Goal: Check status: Check status

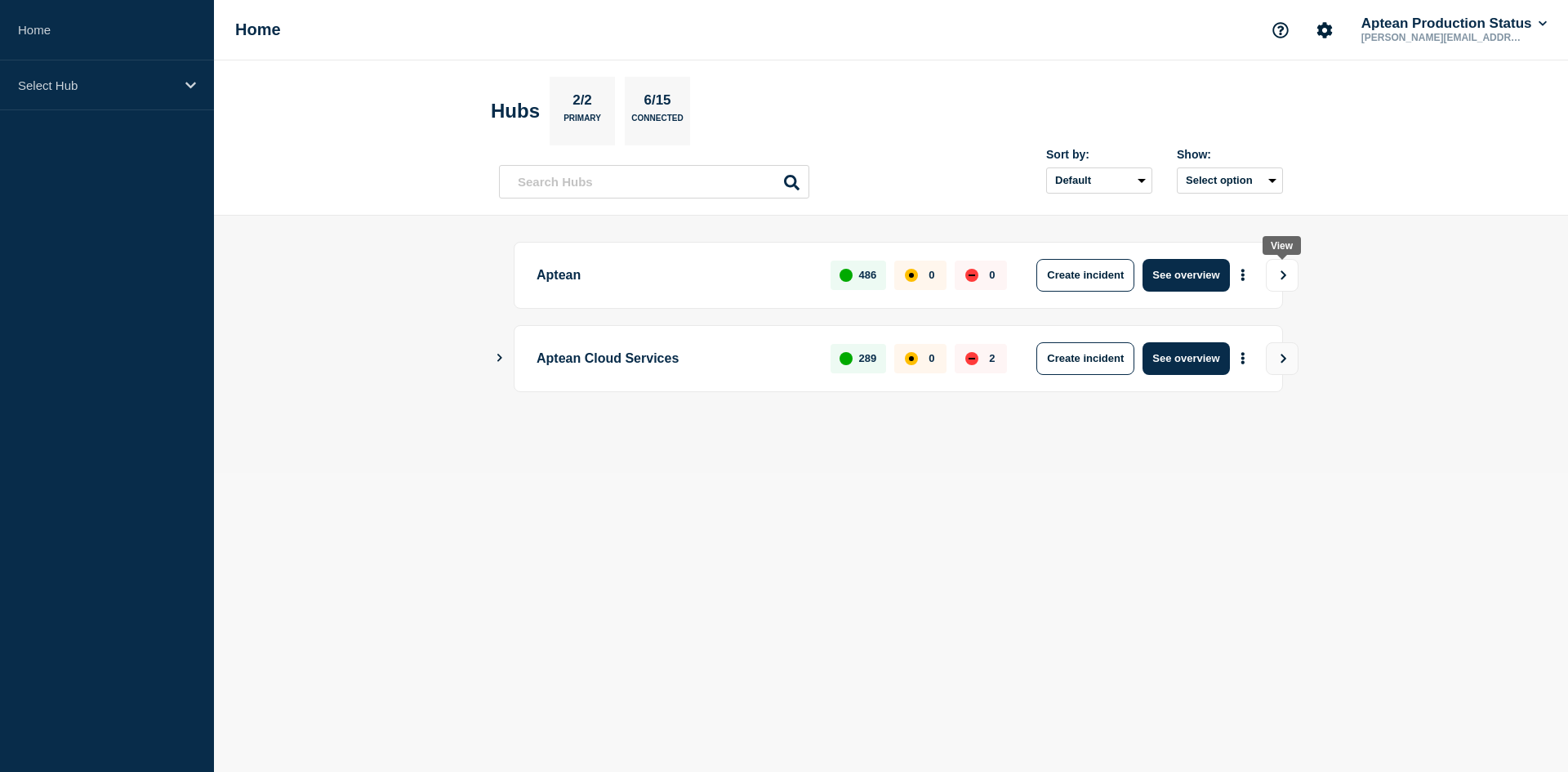
click at [1283, 271] on icon "View" at bounding box center [1284, 276] width 10 height 10
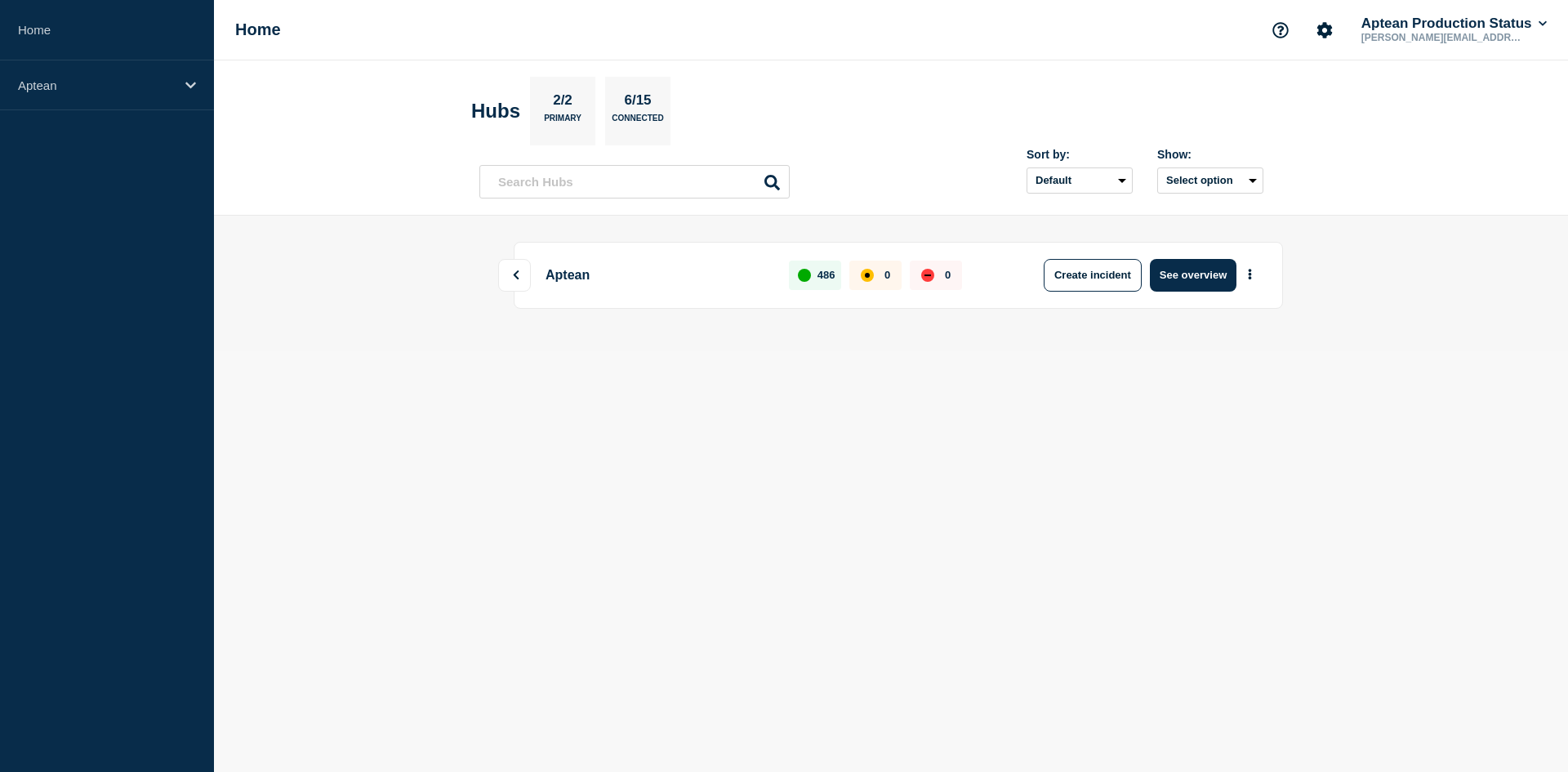
drag, startPoint x: 531, startPoint y: 277, endPoint x: 522, endPoint y: 275, distance: 9.2
click at [528, 277] on div "Aptean 486 0 0 Create incident See overview" at bounding box center [898, 275] width 769 height 67
click at [522, 275] on icon at bounding box center [516, 276] width 10 height 10
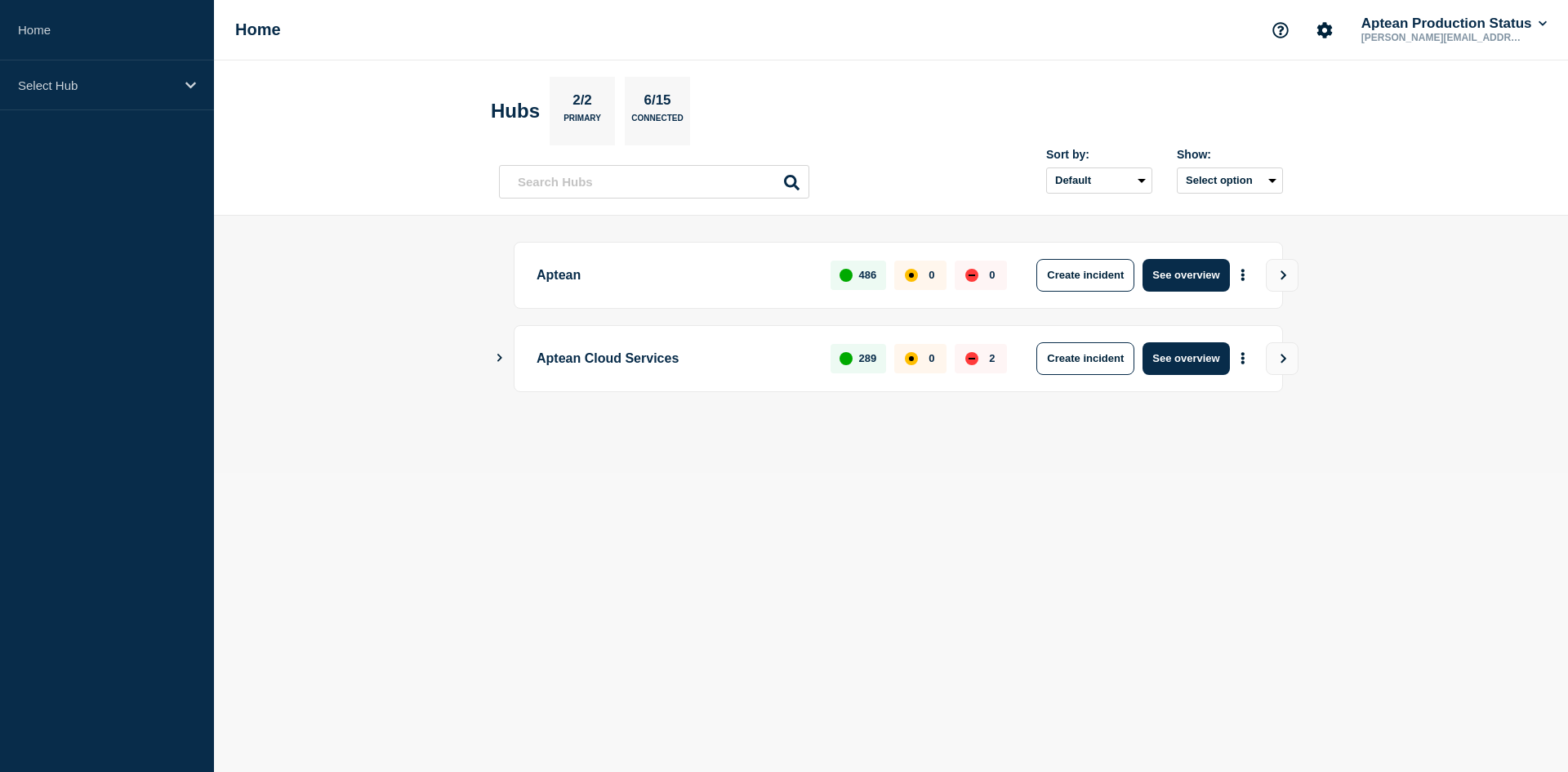
click at [564, 280] on p "Aptean" at bounding box center [675, 275] width 276 height 32
click at [664, 113] on p "Connected" at bounding box center [657, 122] width 51 height 17
click at [663, 94] on p "6/15" at bounding box center [658, 102] width 39 height 21
click at [591, 113] on p "Primary" at bounding box center [582, 122] width 37 height 17
click at [1231, 186] on button "Select option" at bounding box center [1230, 180] width 106 height 26
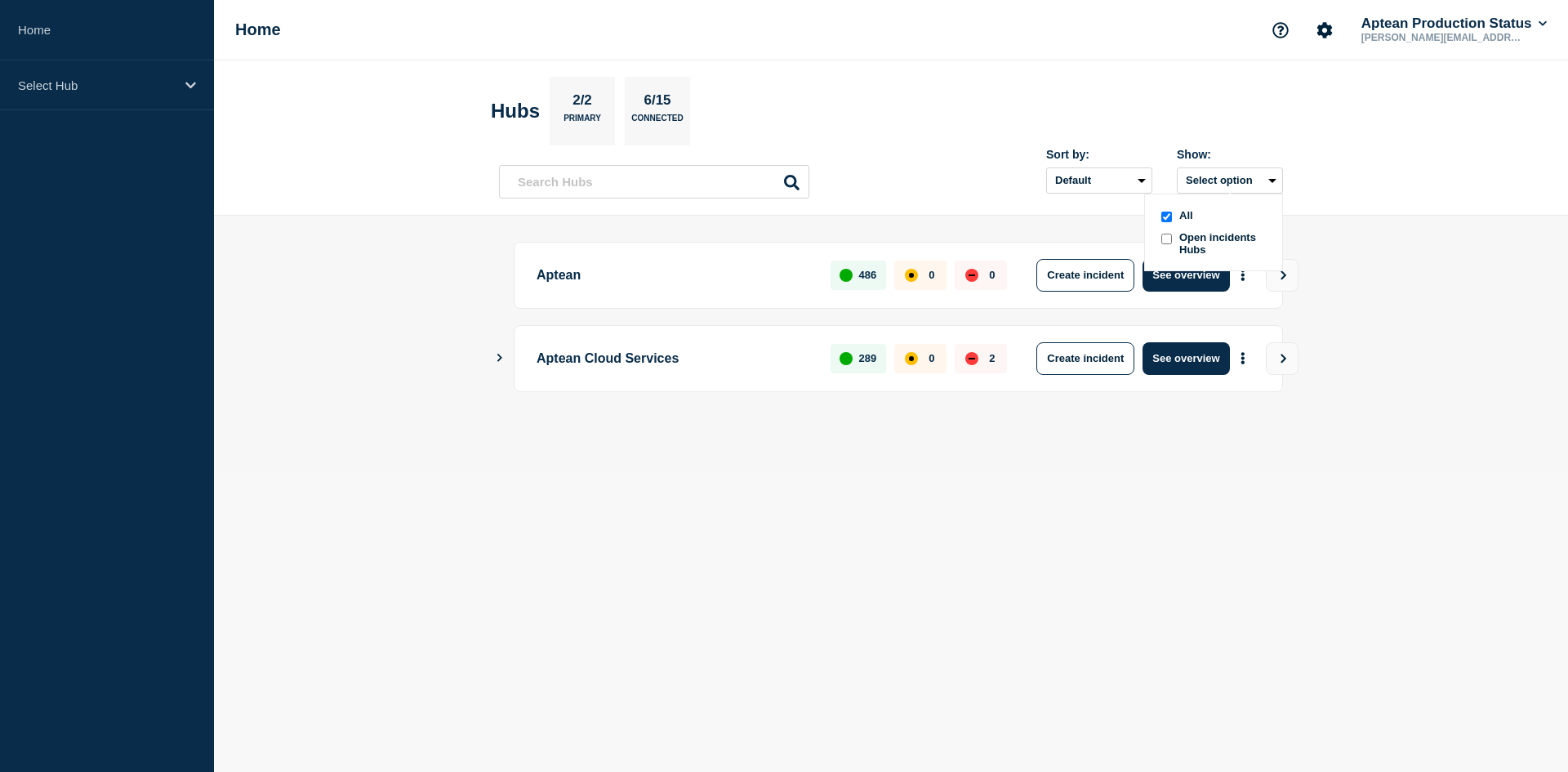
click at [1217, 238] on span "Open incidents Hubs" at bounding box center [1224, 243] width 90 height 25
click at [1270, 182] on button "Select option" at bounding box center [1230, 180] width 106 height 26
click at [1160, 236] on div at bounding box center [1166, 243] width 16 height 25
click at [1200, 180] on button "Select option" at bounding box center [1230, 180] width 106 height 26
click at [1145, 184] on select "Default Last added Last updated Most active A-Z" at bounding box center [1099, 180] width 106 height 26
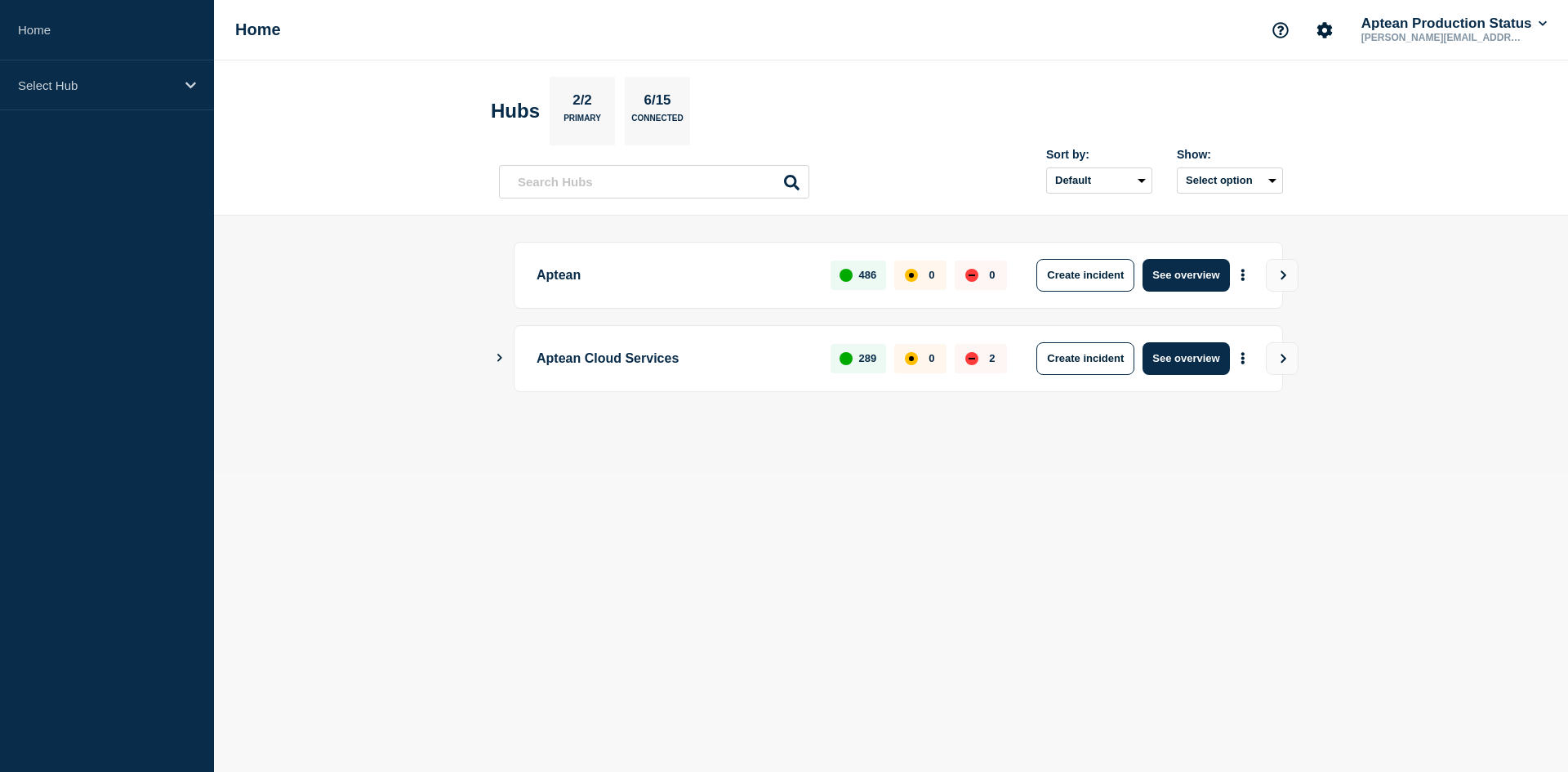
click at [1366, 159] on header "Hubs 2/2 Primary 6/15 Connected Sort by: Default Last added Last updated Most a…" at bounding box center [892, 138] width 1354 height 155
click at [1177, 271] on button "See overview" at bounding box center [1186, 275] width 87 height 32
